Goal: Transaction & Acquisition: Obtain resource

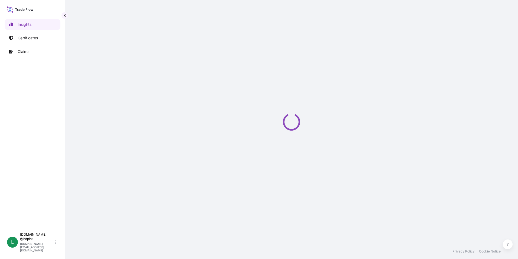
select select "2025"
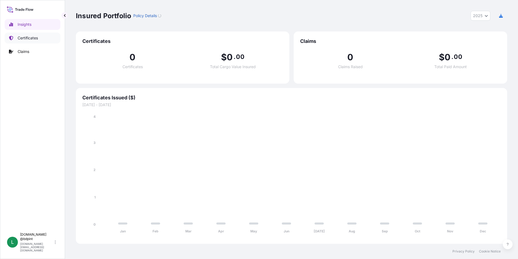
click at [25, 40] on p "Certificates" at bounding box center [28, 37] width 20 height 5
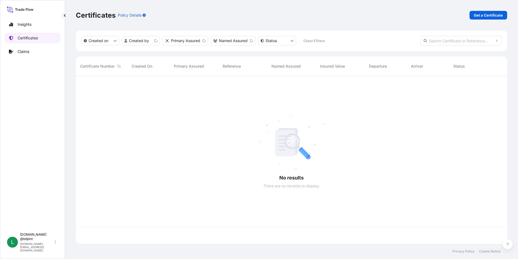
scroll to position [166, 427]
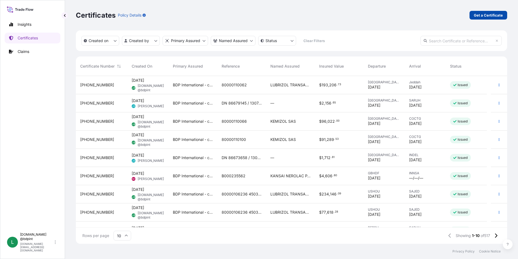
click at [485, 16] on p "Get a Certificate" at bounding box center [488, 14] width 29 height 5
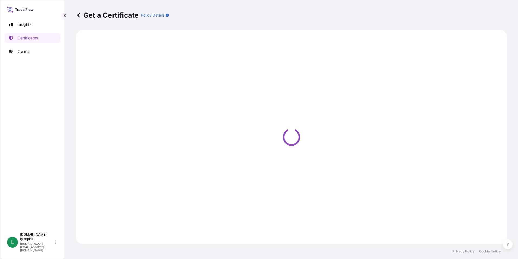
select select "Barge"
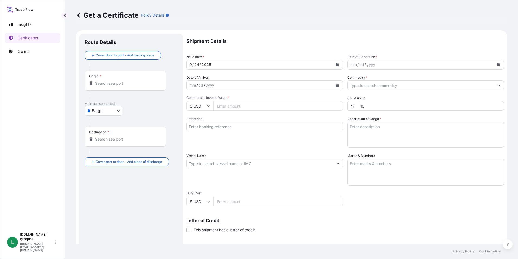
click at [497, 66] on icon "Calendar" at bounding box center [498, 64] width 3 height 3
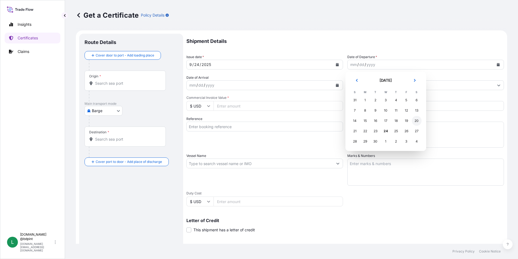
click at [415, 120] on div "20" at bounding box center [417, 121] width 10 height 10
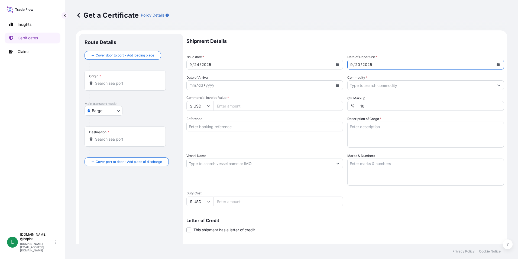
click at [338, 83] on button "Calendar" at bounding box center [337, 85] width 9 height 9
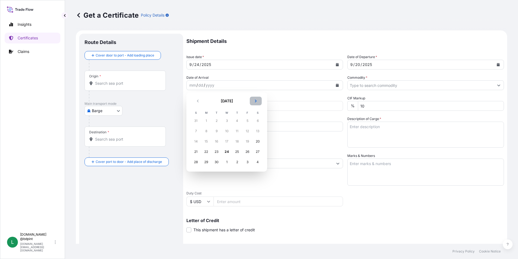
click at [255, 101] on icon "Next" at bounding box center [255, 100] width 3 height 3
click at [215, 140] on div "14" at bounding box center [217, 141] width 10 height 10
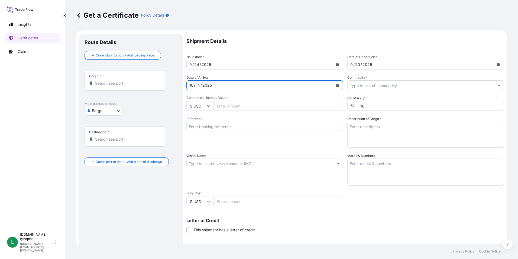
click at [385, 87] on input "Commodity *" at bounding box center [421, 85] width 146 height 10
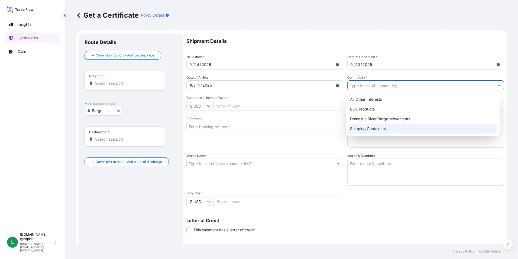
click at [364, 127] on div "Shipping Containers" at bounding box center [423, 129] width 150 height 10
type input "Shipping Containers"
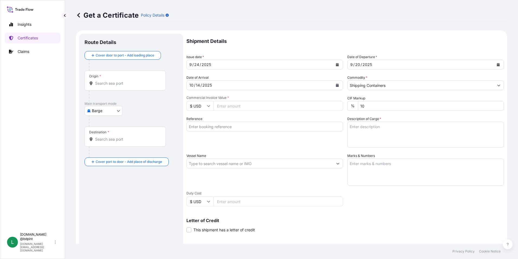
click at [267, 104] on input "Commercial Invoice Value *" at bounding box center [279, 106] width 130 height 10
click at [239, 105] on input "Commercial Invoice Value *" at bounding box center [279, 106] width 130 height 10
paste input "349634.85"
type input "349634.85"
click at [267, 145] on div "Reference" at bounding box center [264, 131] width 157 height 31
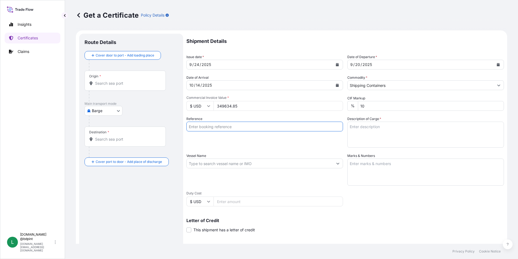
click at [206, 124] on input "Reference" at bounding box center [264, 126] width 157 height 10
paste input "80000109507"
click at [249, 125] on input "80000109507" at bounding box center [264, 126] width 157 height 10
paste input "PE-071/25"
type input "80000109507 PE-071/25"
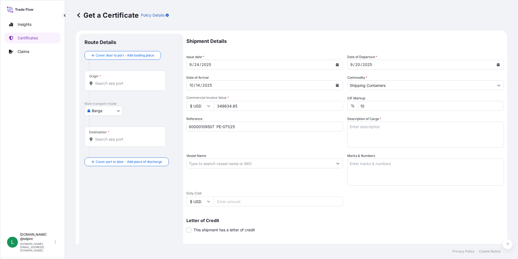
click at [364, 132] on textarea "Description of Cargo *" at bounding box center [425, 134] width 157 height 26
paste textarea "BAR 016 CV1200\"
click at [368, 134] on textarea "BAR 016 CV1200\" at bounding box center [425, 134] width 157 height 26
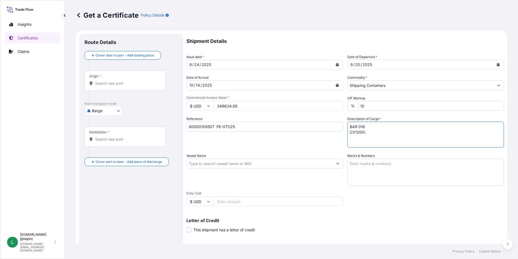
paste textarea "LUBRICATING OIL ADDITIVES"
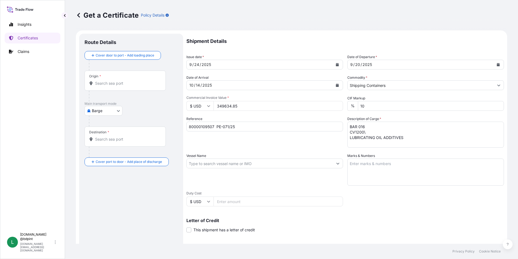
click at [406, 136] on textarea "BAR 016 CV1200\ LUBRICATING OIL ADDITIVES" at bounding box center [425, 134] width 157 height 26
type textarea "BAR 016 CV1200\ LUBRICATING OIL ADDITIVES 4 TANKS"
click at [222, 160] on input "Vessel Name" at bounding box center [260, 163] width 146 height 10
paste input "[PERSON_NAME]"
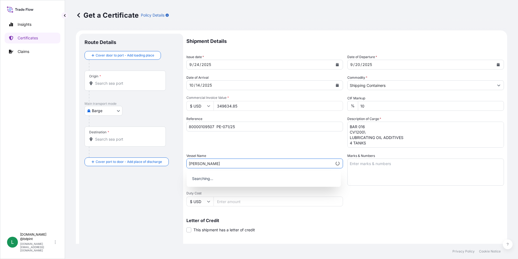
type input "[PERSON_NAME]"
click at [377, 206] on div "Shipment Details Issue date * [DATE] Date of Departure * [DATE] Date of Arrival…" at bounding box center [345, 163] width 318 height 258
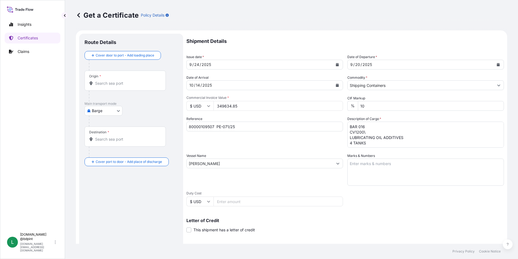
click at [393, 175] on textarea "Marks & Numbers" at bounding box center [425, 171] width 157 height 27
paste textarea "CONSIGNEE CONSIGNEE ORDER REFERENCE NUMBER SHIPPER ORDER NUMBER (LZ ORDER NUMBE…"
type textarea "CONSIGNEE CONSIGNEE ORDER REFERENCE NUMBER SHIPPER ORDER NUMBER (LZ ORDER NUMBE…"
click at [381, 215] on div "Letter of Credit This shipment has a letter of credit Letter of credit * Letter…" at bounding box center [345, 221] width 318 height 21
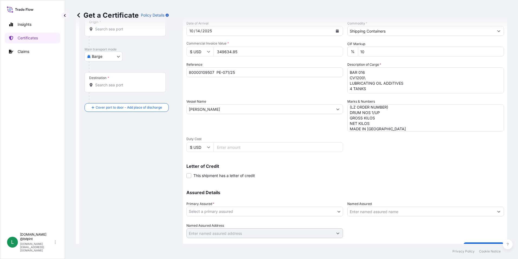
scroll to position [67, 0]
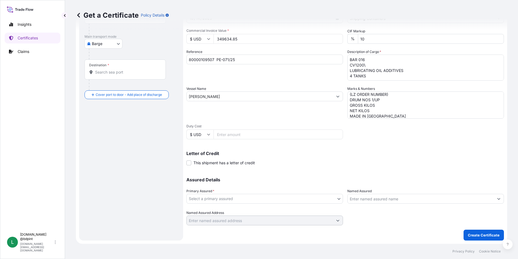
click at [303, 202] on body "Insights Certificates Claims L [DOMAIN_NAME] @bdpint [DOMAIN_NAME][EMAIL_ADDRES…" at bounding box center [259, 129] width 518 height 259
click at [279, 213] on div "BDP International - c/o The Lubrizol Corporation" at bounding box center [264, 213] width 150 height 10
select select "31972"
click at [392, 197] on input "Named Assured" at bounding box center [421, 198] width 146 height 10
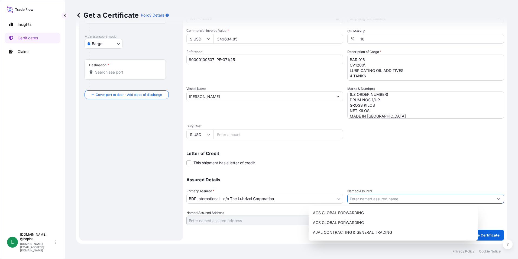
paste input "BARCINO SAC"
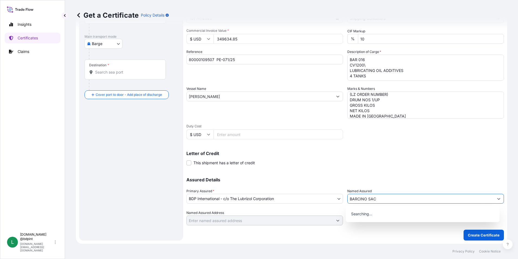
type input "BARCINO SAC"
click at [331, 163] on div "Letter of Credit This shipment has a letter of credit Letter of credit * Letter…" at bounding box center [345, 158] width 318 height 14
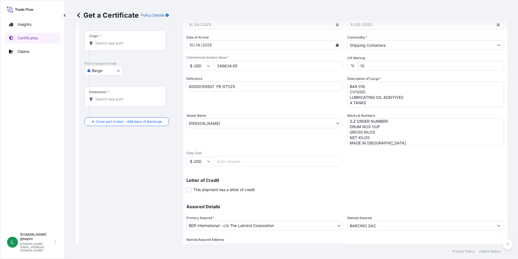
scroll to position [40, 0]
click at [112, 72] on body "15 options available. 0 options available. Insights Certificates Claims L [DOMA…" at bounding box center [259, 129] width 518 height 259
click at [111, 133] on span "Ocean Vessel" at bounding box center [107, 133] width 24 height 5
select select "Ocean Vessel"
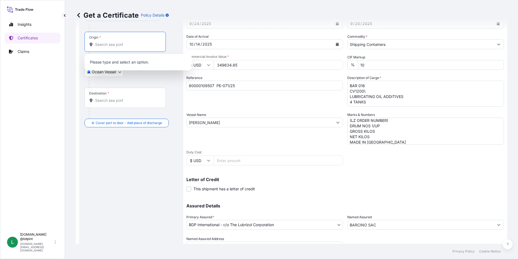
click at [119, 46] on input "Origin *" at bounding box center [127, 44] width 64 height 5
paste input "USHOU"
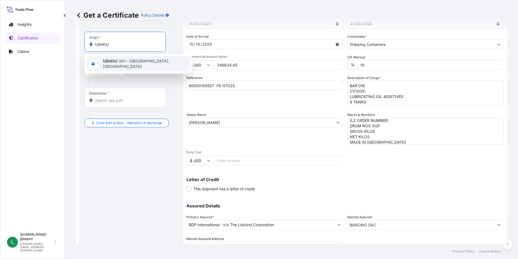
click at [118, 65] on span "USHOU / IAH - [GEOGRAPHIC_DATA], [GEOGRAPHIC_DATA]" at bounding box center [145, 63] width 85 height 11
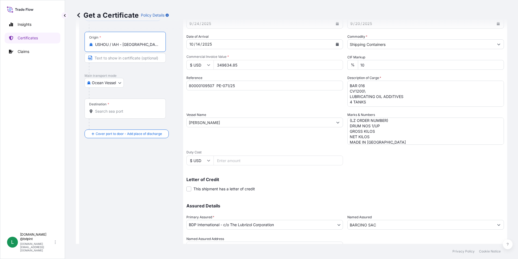
type input "USHOU / IAH - [GEOGRAPHIC_DATA], [GEOGRAPHIC_DATA]"
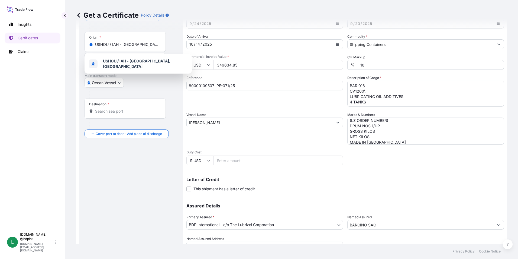
click at [123, 107] on div "Destination *" at bounding box center [125, 108] width 81 height 20
click at [123, 108] on input "Destination *" at bounding box center [127, 110] width 64 height 5
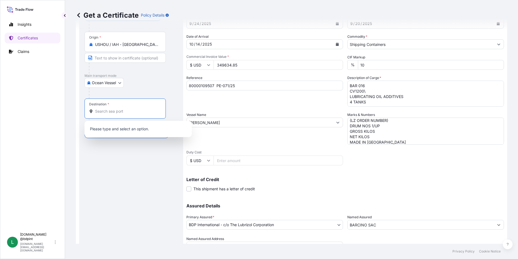
paste input "PECLL"
click at [122, 126] on div "PECLL - [GEOGRAPHIC_DATA], [GEOGRAPHIC_DATA]" at bounding box center [138, 130] width 103 height 15
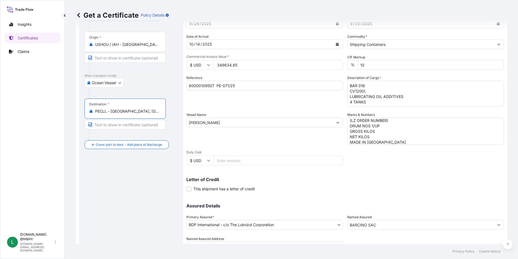
type input "PECLL - [GEOGRAPHIC_DATA], [GEOGRAPHIC_DATA]"
click at [125, 189] on div "Route Details Reset Route Details Cover door to port - Add loading place Place …" at bounding box center [131, 129] width 93 height 263
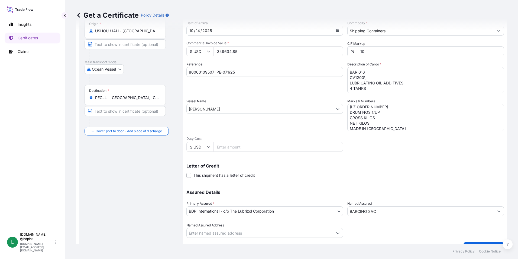
scroll to position [67, 0]
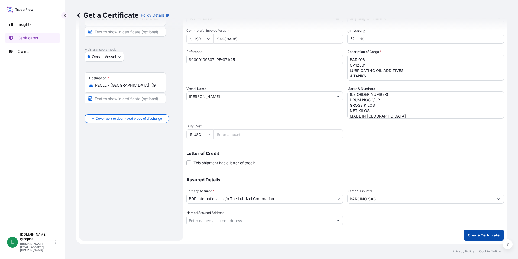
click at [484, 235] on p "Create Certificate" at bounding box center [484, 234] width 32 height 5
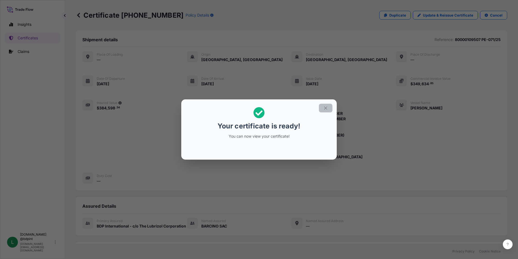
click at [328, 110] on button "button" at bounding box center [326, 108] width 14 height 9
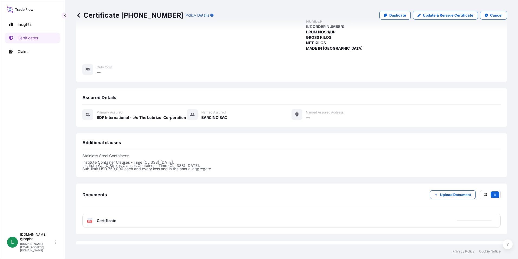
scroll to position [133, 0]
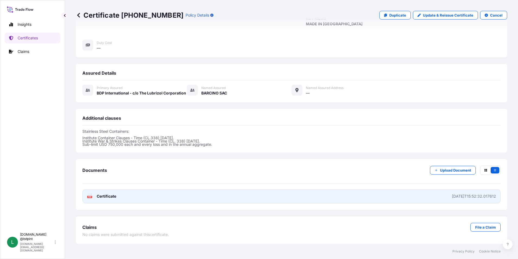
click at [228, 196] on link "PDF Certificate [DATE]T15:52:32.017612" at bounding box center [291, 196] width 418 height 14
